Goal: Task Accomplishment & Management: Complete application form

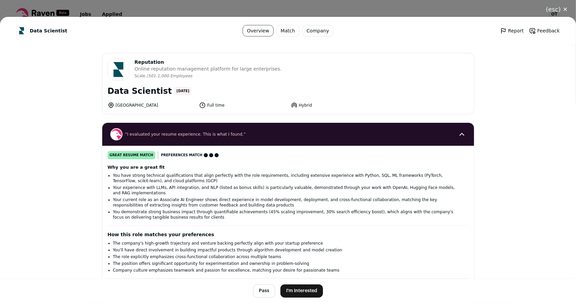
click at [290, 290] on button "I'm Interested" at bounding box center [302, 291] width 43 height 13
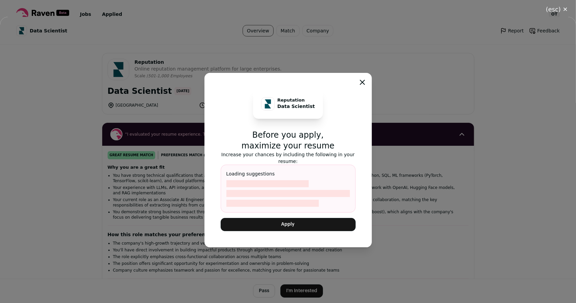
click at [300, 224] on button "Apply" at bounding box center [288, 224] width 135 height 13
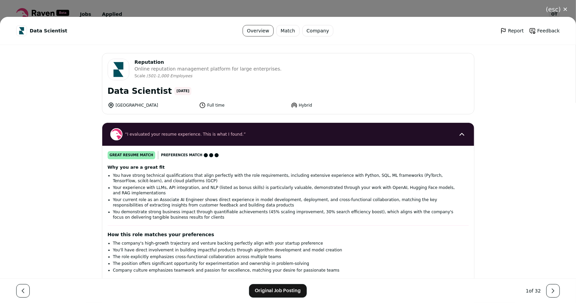
click at [268, 289] on link "Original Job Posting" at bounding box center [278, 291] width 58 height 14
